Goal: Information Seeking & Learning: Learn about a topic

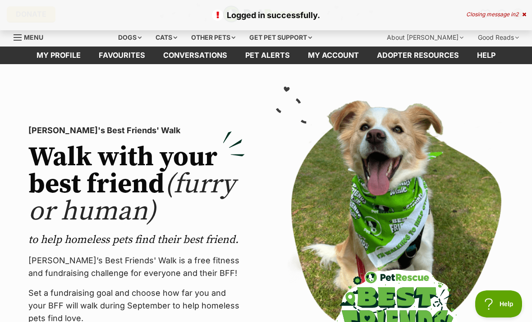
click at [116, 59] on link "Favourites" at bounding box center [122, 55] width 65 height 18
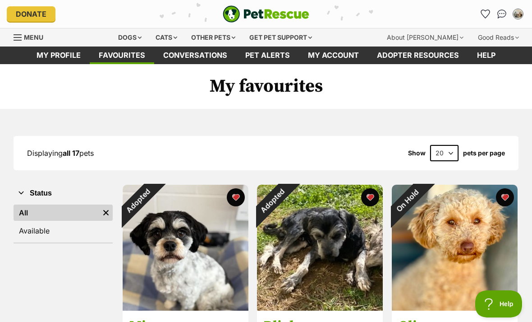
click at [276, 56] on link "Pet alerts" at bounding box center [267, 55] width 63 height 18
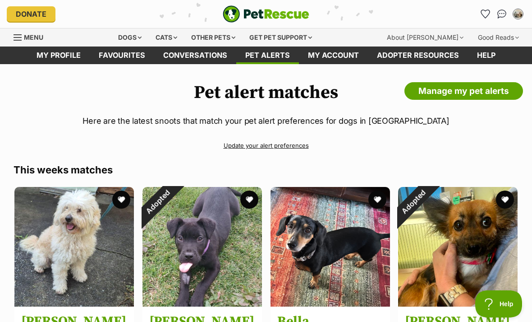
click at [135, 37] on div "Dogs" at bounding box center [130, 37] width 36 height 18
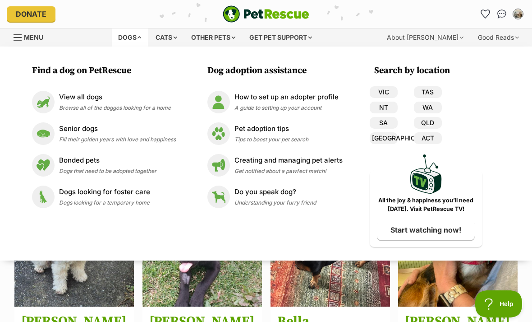
click at [388, 91] on link "VIC" at bounding box center [384, 92] width 28 height 12
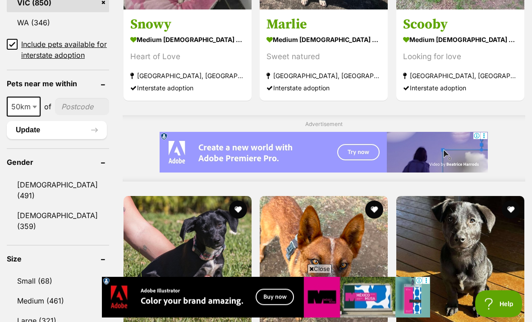
scroll to position [663, 0]
click at [24, 271] on link "Small (68)" at bounding box center [58, 280] width 102 height 19
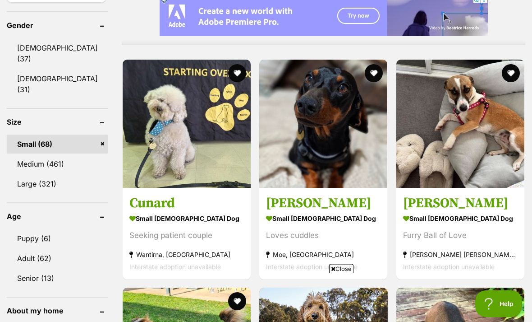
scroll to position [800, 0]
click at [151, 144] on img at bounding box center [187, 124] width 128 height 128
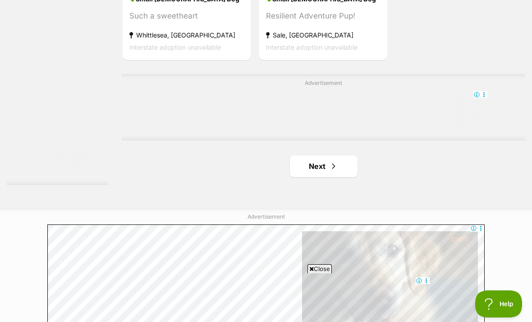
scroll to position [2016, 0]
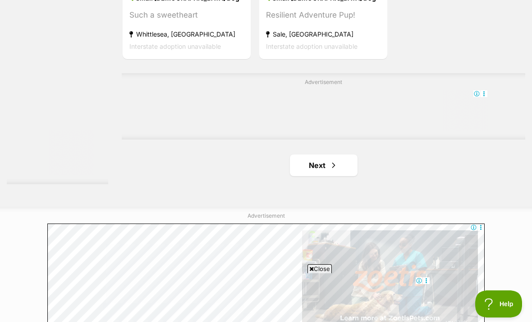
click at [329, 171] on span "Next page" at bounding box center [333, 165] width 9 height 11
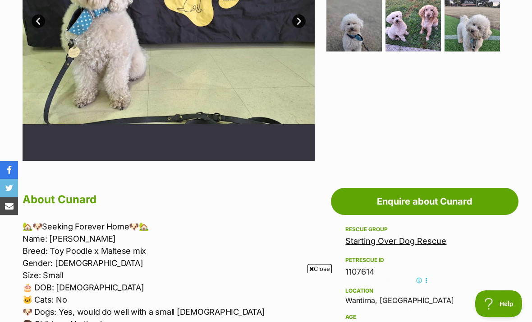
scroll to position [312, 0]
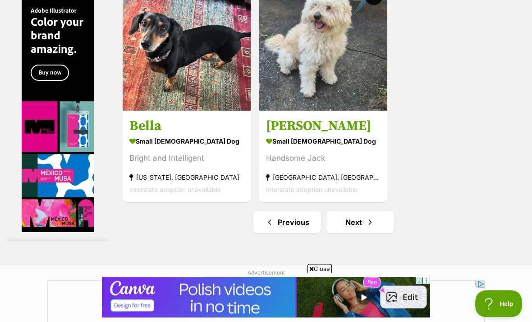
scroll to position [1963, 0]
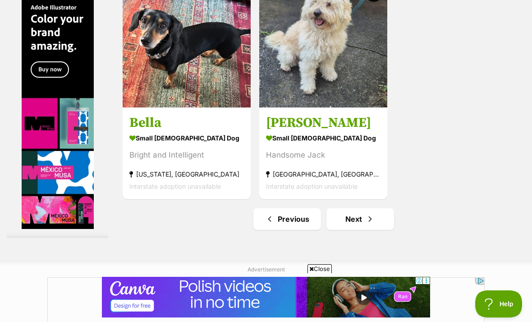
click at [330, 55] on img at bounding box center [323, 43] width 128 height 128
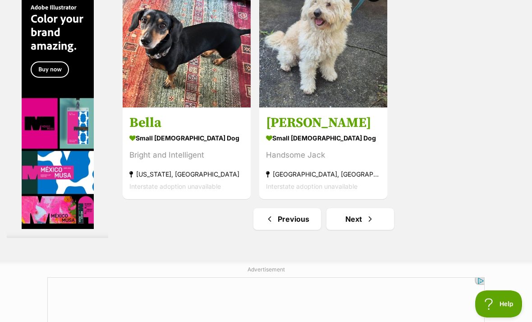
scroll to position [1992, 0]
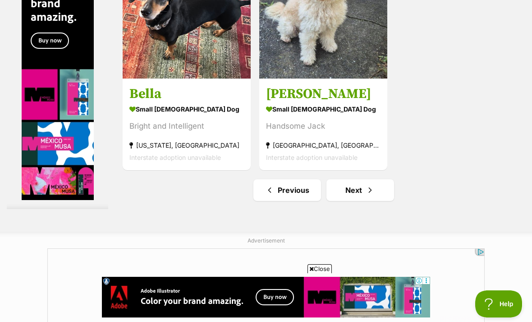
click at [336, 201] on link "Next" at bounding box center [361, 190] width 68 height 22
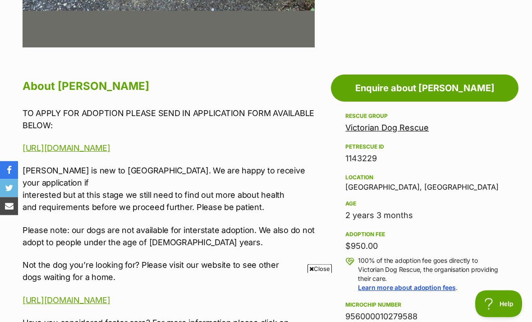
scroll to position [423, 0]
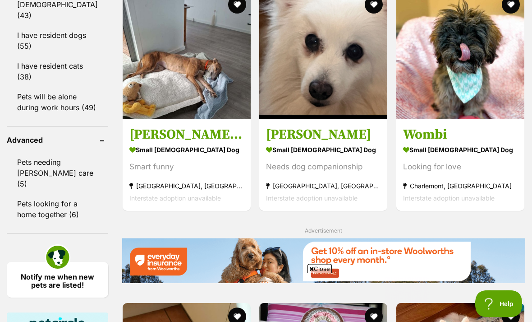
scroll to position [1181, 0]
click at [481, 73] on img at bounding box center [461, 55] width 128 height 128
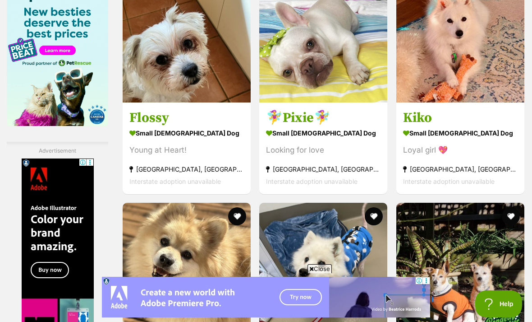
scroll to position [0, 0]
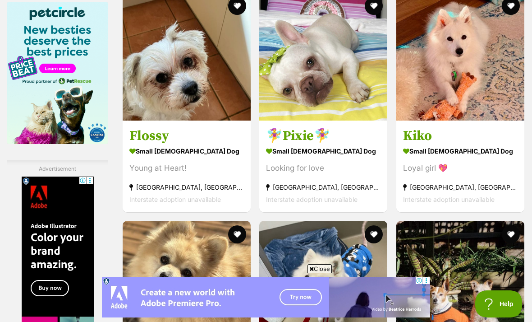
click at [476, 90] on img at bounding box center [461, 56] width 128 height 128
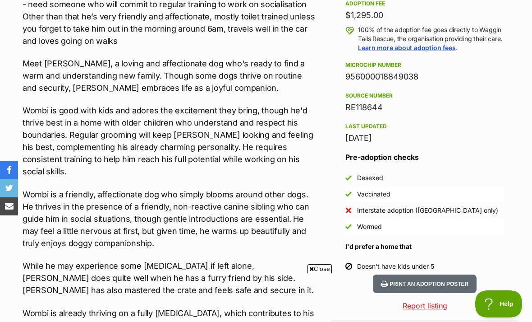
scroll to position [692, 0]
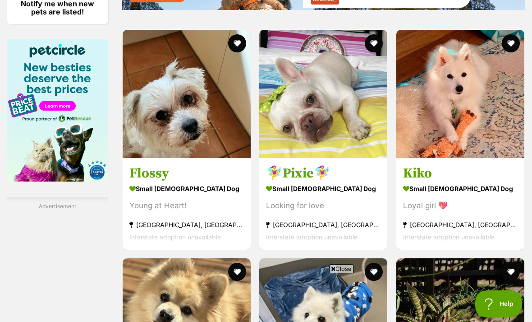
scroll to position [1453, 0]
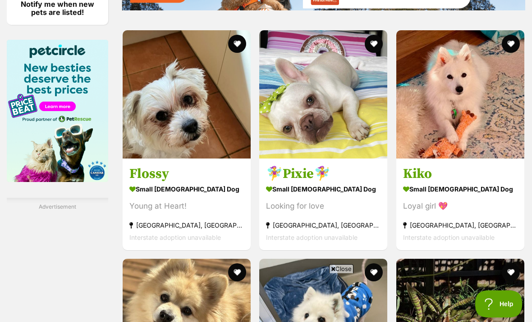
click at [151, 259] on img at bounding box center [187, 323] width 128 height 128
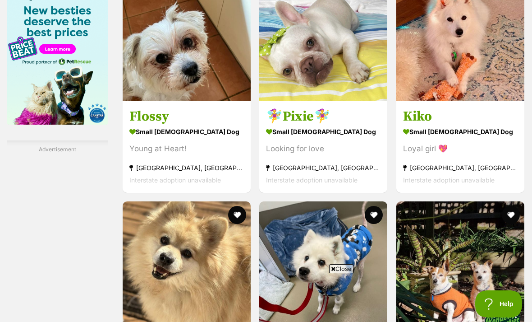
click at [342, 201] on img at bounding box center [323, 265] width 128 height 128
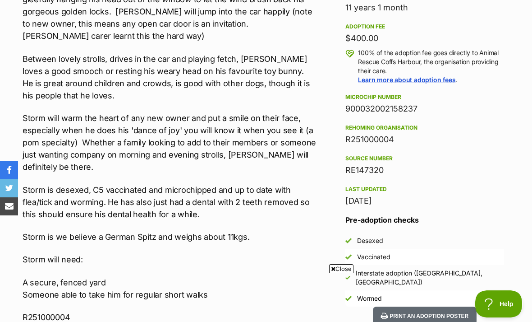
scroll to position [565, 0]
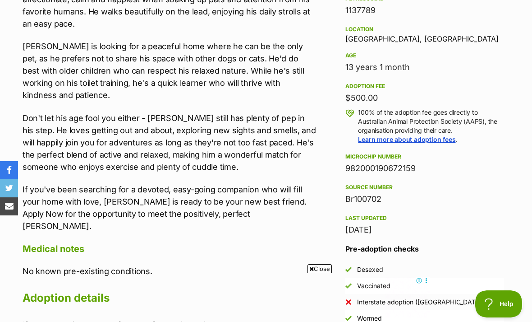
scroll to position [594, 0]
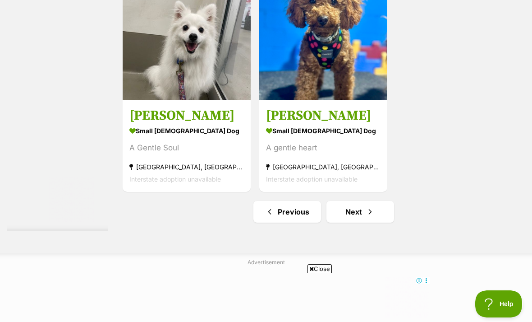
scroll to position [2063, 0]
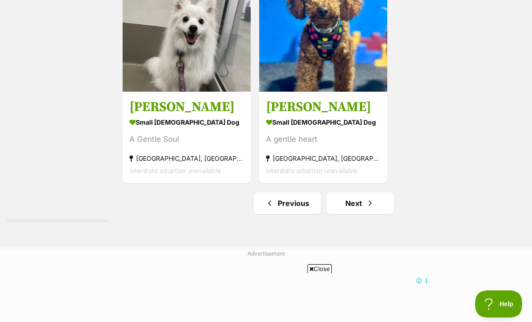
click at [343, 214] on link "Next" at bounding box center [361, 203] width 68 height 22
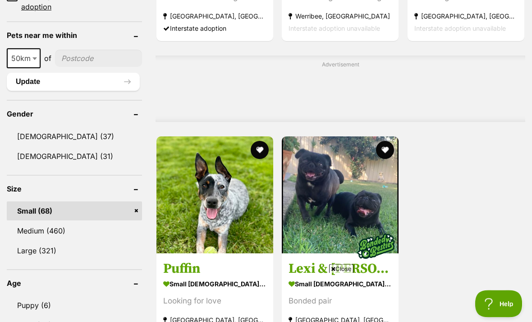
scroll to position [701, 0]
click at [134, 201] on link "Small (68)" at bounding box center [74, 210] width 135 height 19
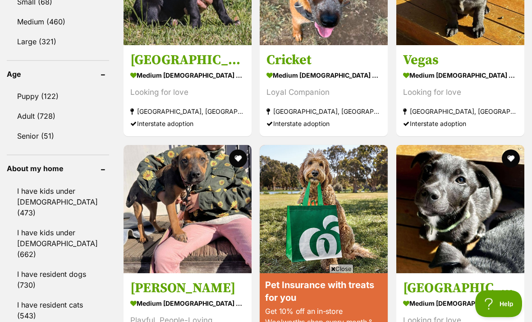
scroll to position [942, 0]
click at [55, 295] on link "I have resident cats (543)" at bounding box center [58, 310] width 102 height 30
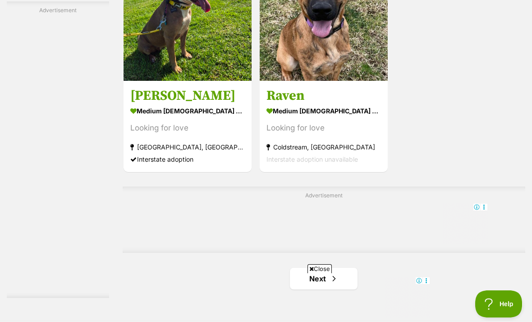
click at [317, 268] on link "Next" at bounding box center [324, 279] width 68 height 22
click at [318, 268] on link "Next" at bounding box center [324, 279] width 68 height 22
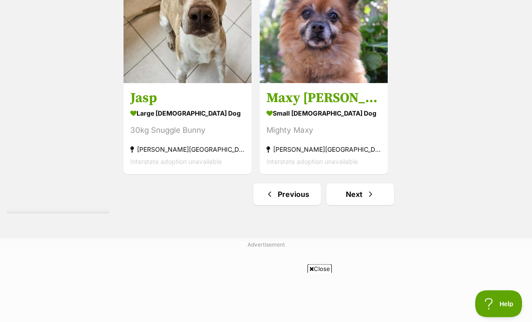
click at [354, 205] on link "Next" at bounding box center [361, 195] width 68 height 22
